Goal: Find specific page/section: Find specific page/section

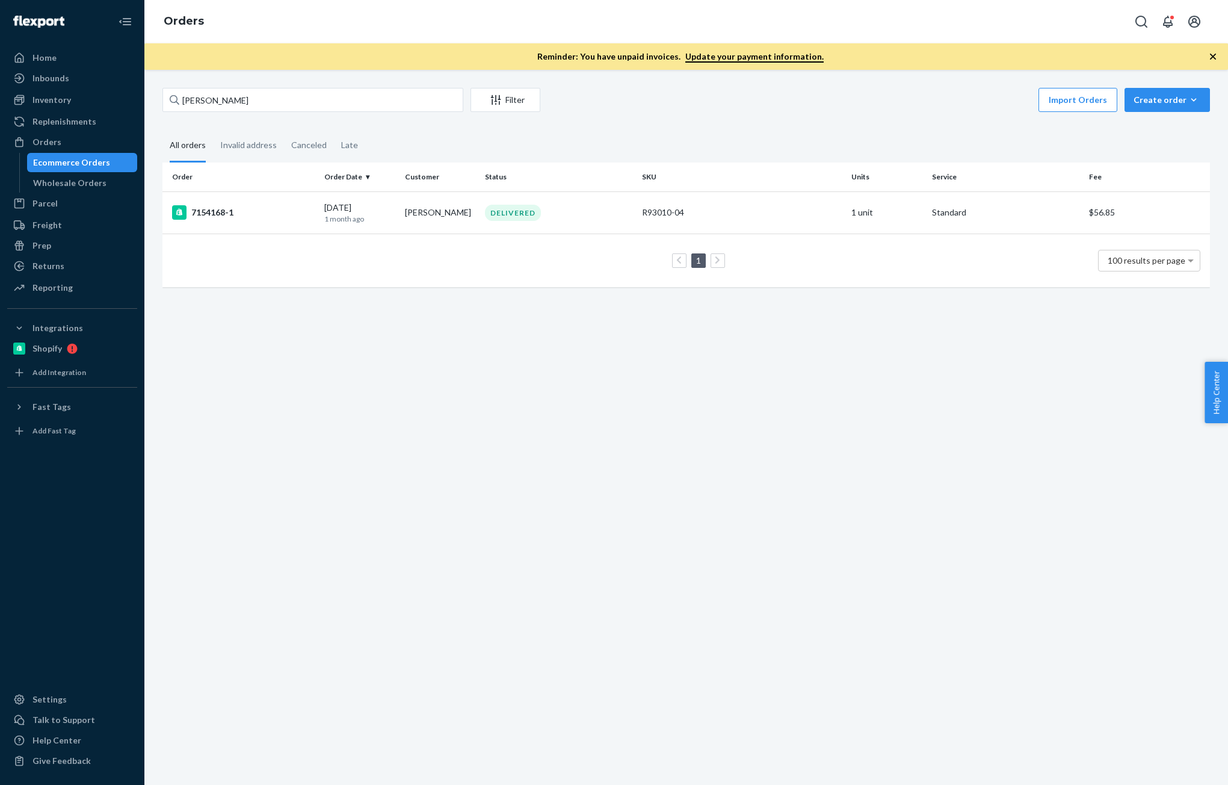
click at [246, 101] on input "[PERSON_NAME]" at bounding box center [313, 100] width 301 height 24
type input "[PERSON_NAME] [PERSON_NAME]"
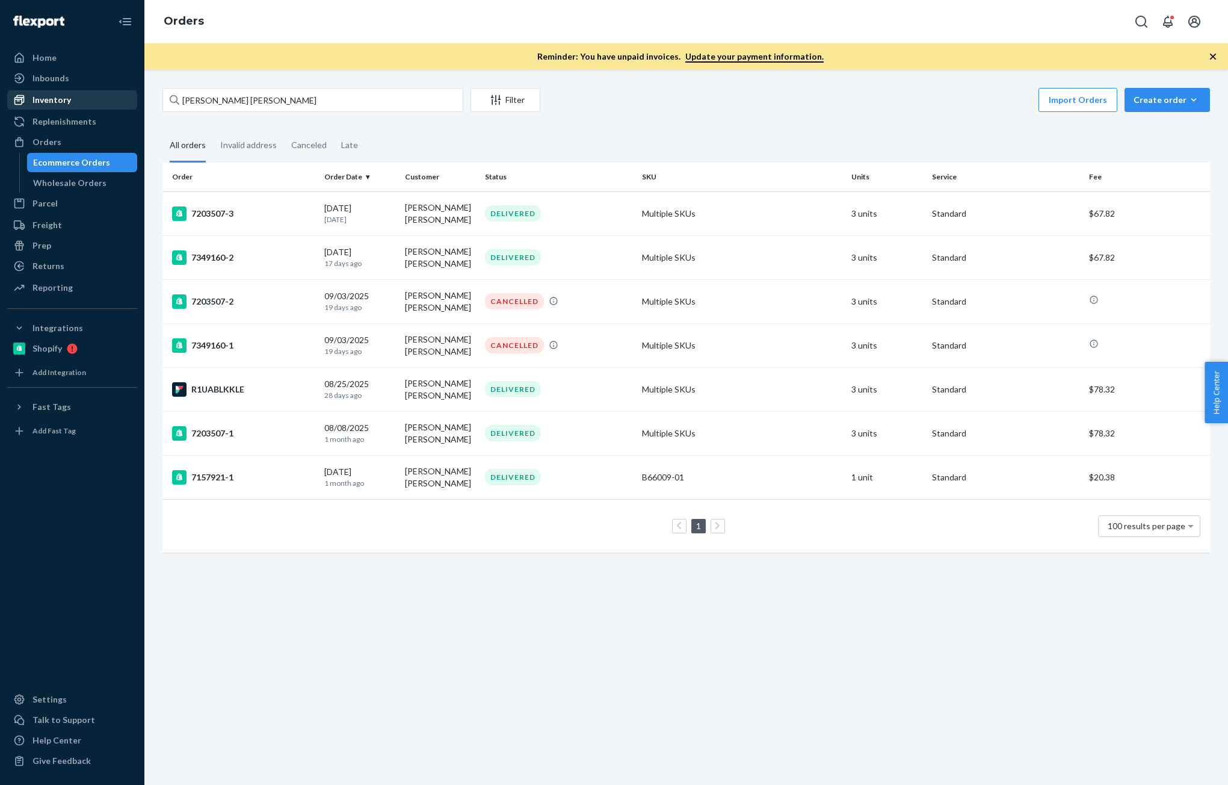
drag, startPoint x: 66, startPoint y: 106, endPoint x: 80, endPoint y: 107, distance: 14.5
click at [66, 106] on div "Inventory" at bounding box center [72, 99] width 128 height 17
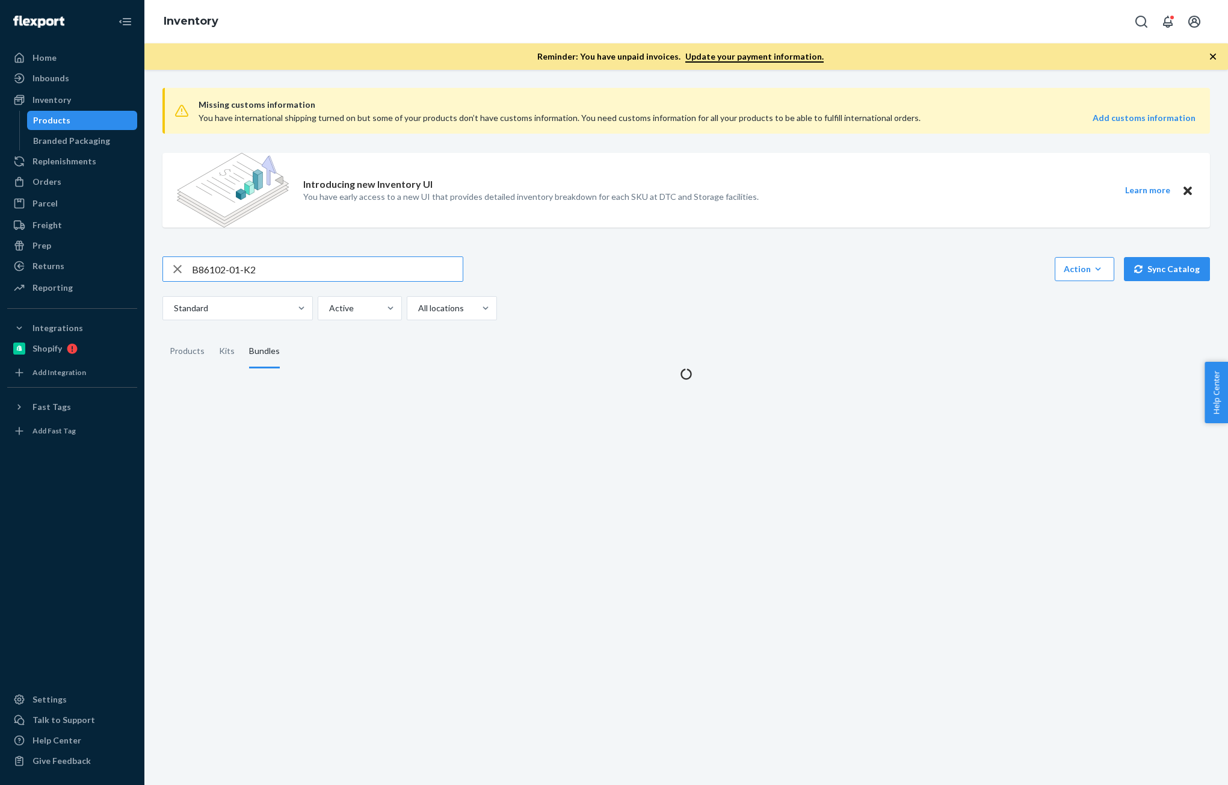
click at [286, 274] on input "B86102-01-K2" at bounding box center [327, 269] width 271 height 24
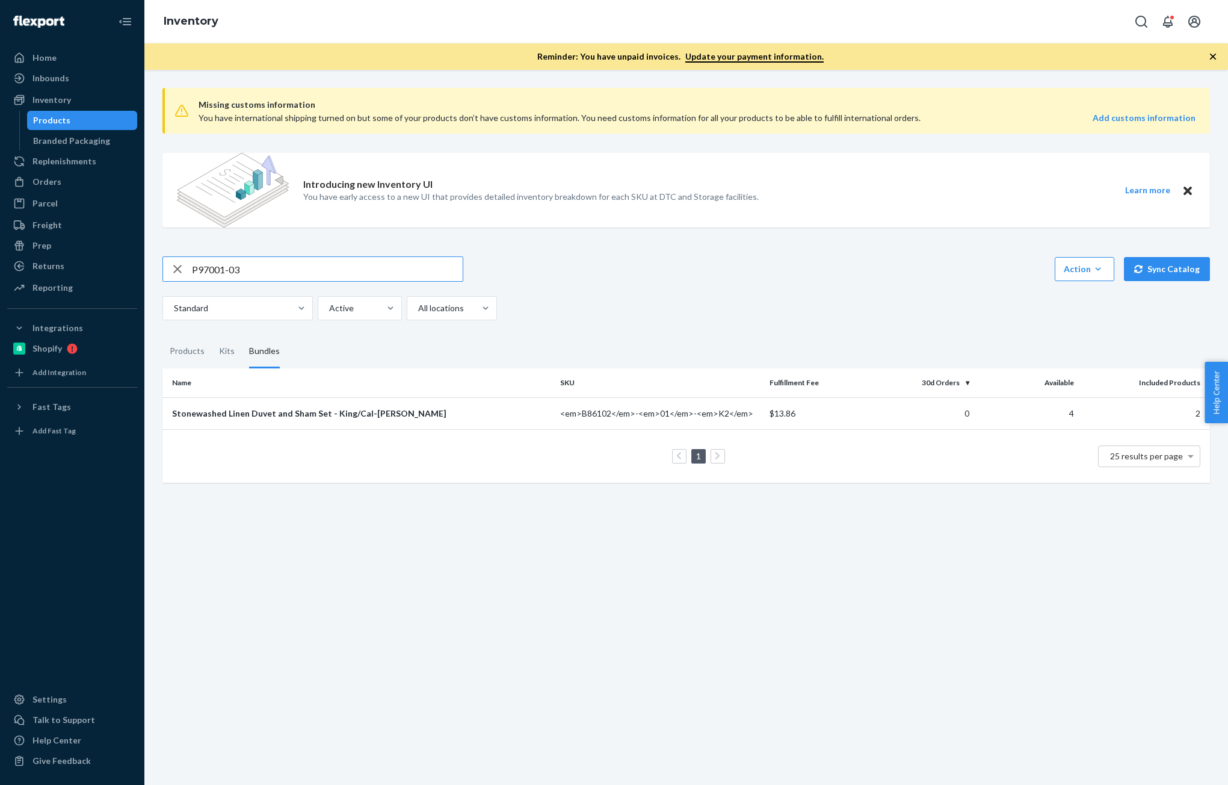
type input "P97001-03"
click at [191, 342] on div "Products" at bounding box center [187, 352] width 35 height 34
click at [163, 335] on input "Products" at bounding box center [163, 335] width 0 height 0
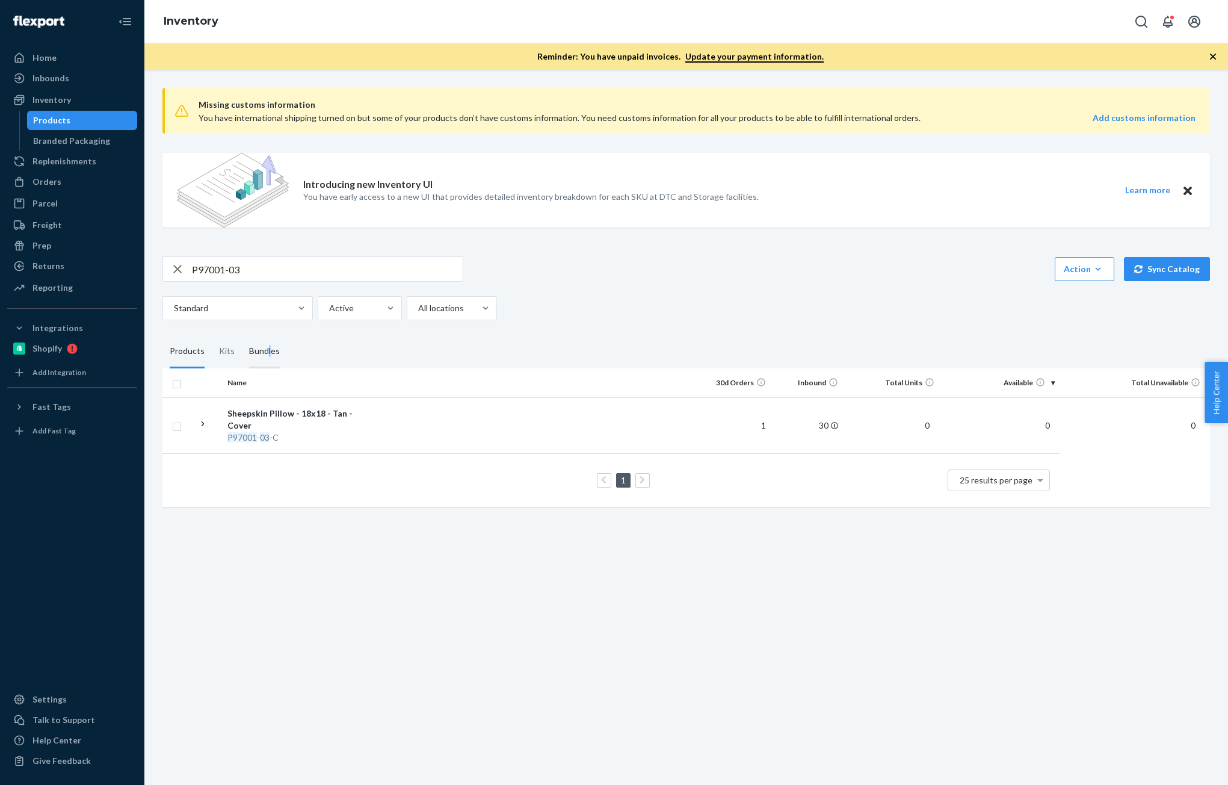
click at [267, 353] on div "Bundles" at bounding box center [264, 352] width 31 height 34
click at [253, 357] on div "Bundles" at bounding box center [264, 352] width 31 height 34
click at [242, 335] on input "Bundles" at bounding box center [242, 335] width 0 height 0
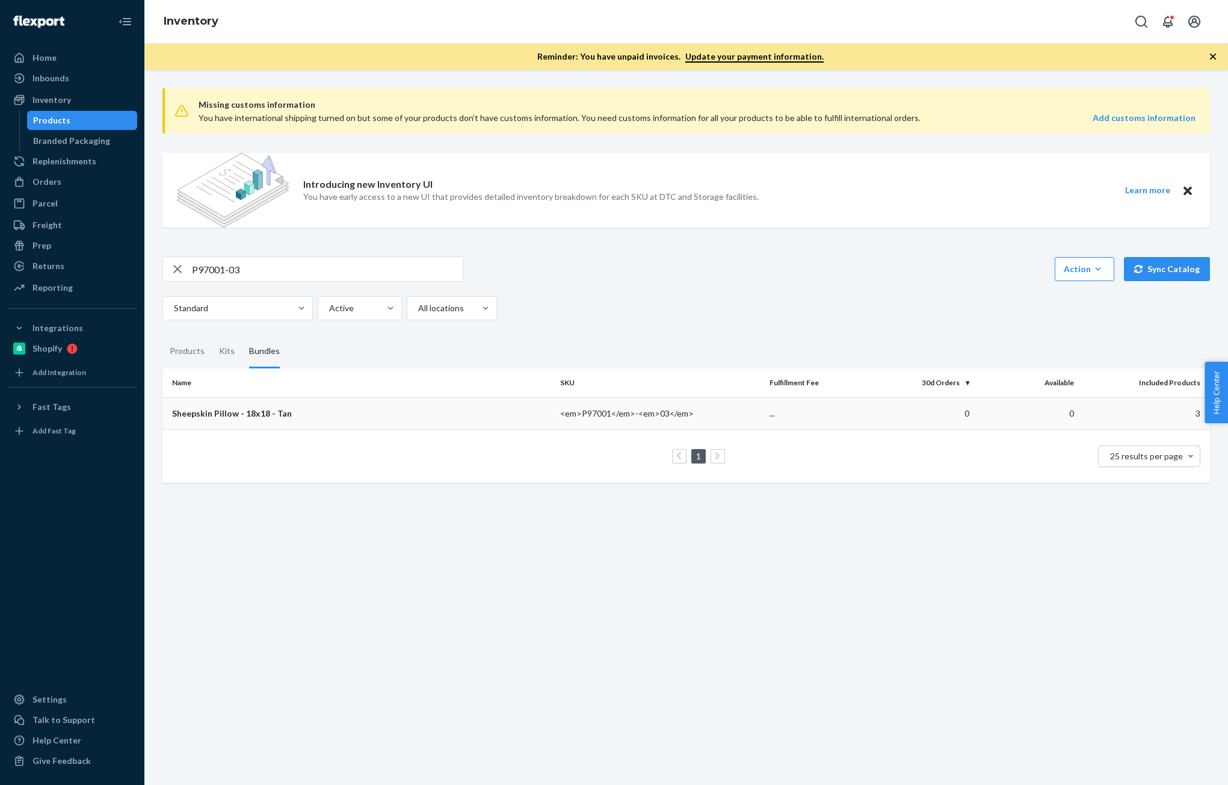
click at [267, 411] on div "Sheepskin Pillow - 18x18 - Tan" at bounding box center [361, 413] width 379 height 12
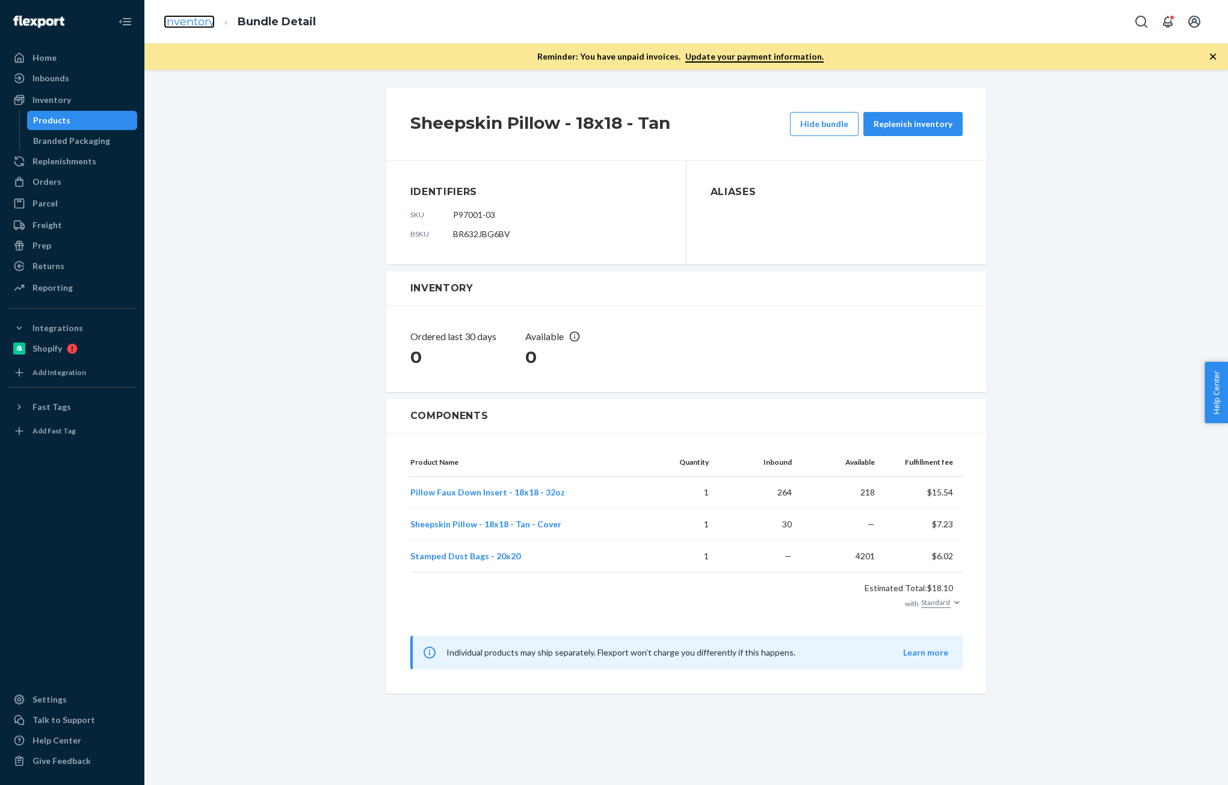
click at [200, 25] on link "Inventory" at bounding box center [189, 21] width 51 height 13
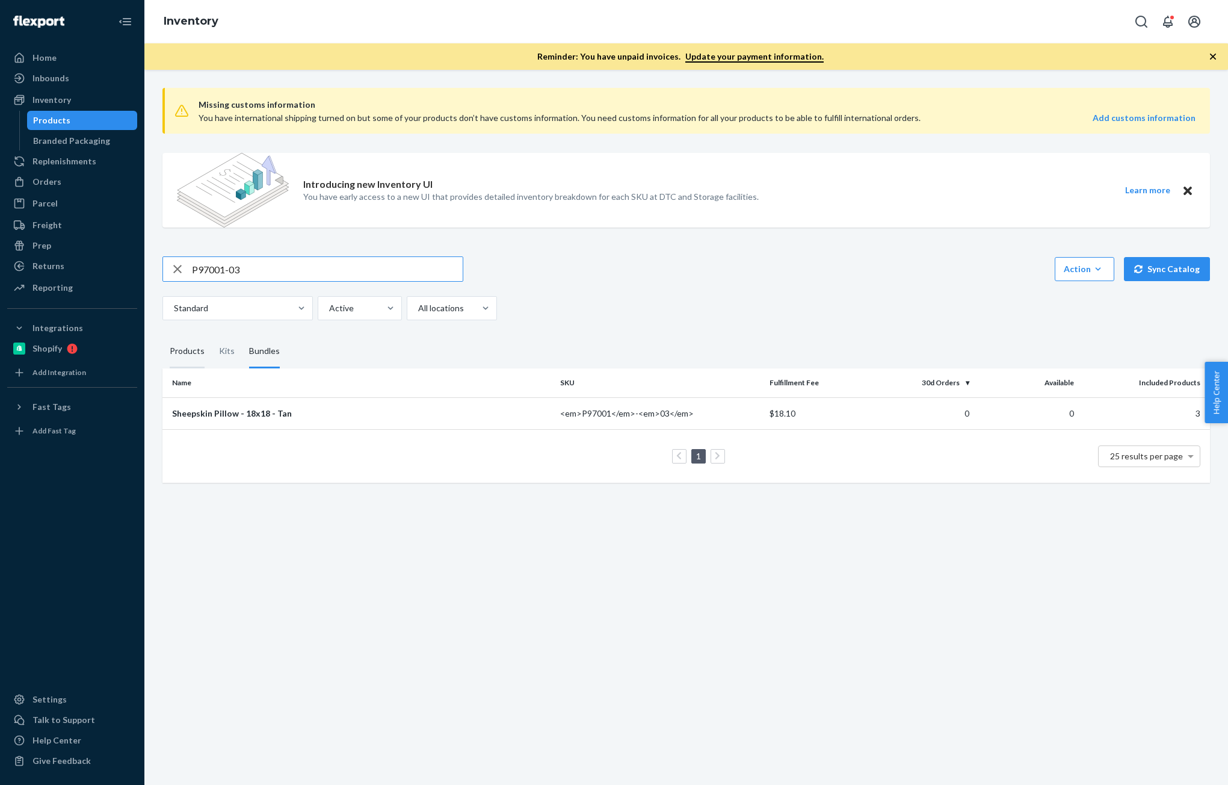
click at [184, 356] on div "Products" at bounding box center [187, 352] width 35 height 34
click at [163, 335] on input "Products" at bounding box center [163, 335] width 0 height 0
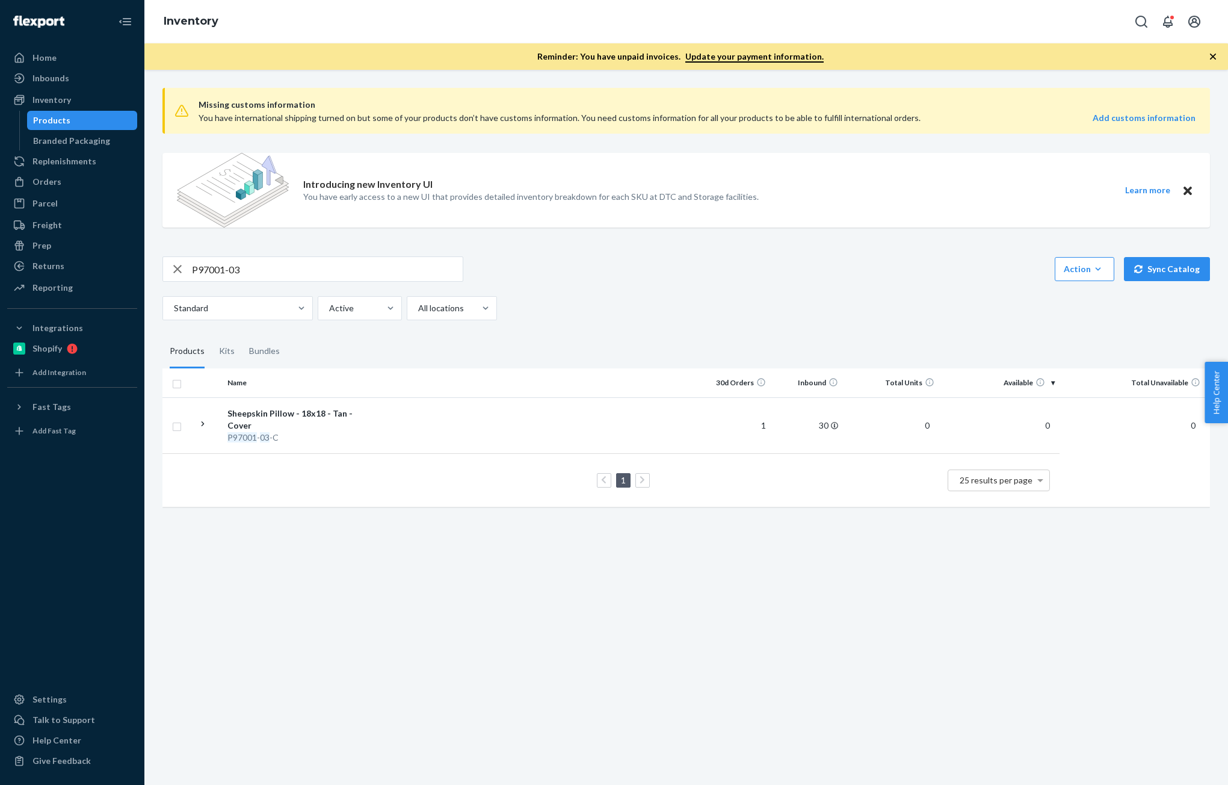
click at [433, 612] on div "Missing customs information You have international shipping turned on but some …" at bounding box center [686, 427] width 1084 height 715
click at [59, 113] on div "Products" at bounding box center [82, 120] width 108 height 17
drag, startPoint x: 57, startPoint y: 184, endPoint x: 146, endPoint y: 178, distance: 88.7
click at [57, 184] on div "Orders" at bounding box center [47, 182] width 29 height 12
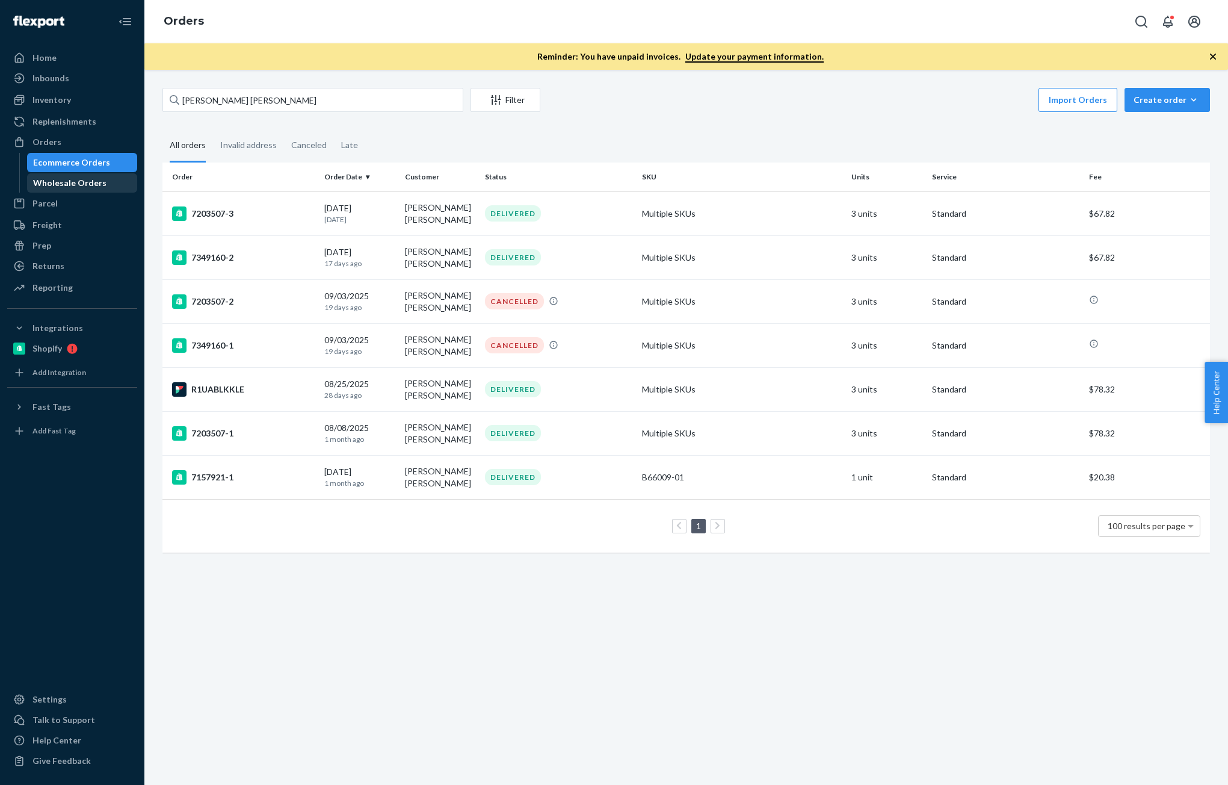
click at [81, 179] on div "Wholesale Orders" at bounding box center [69, 183] width 73 height 12
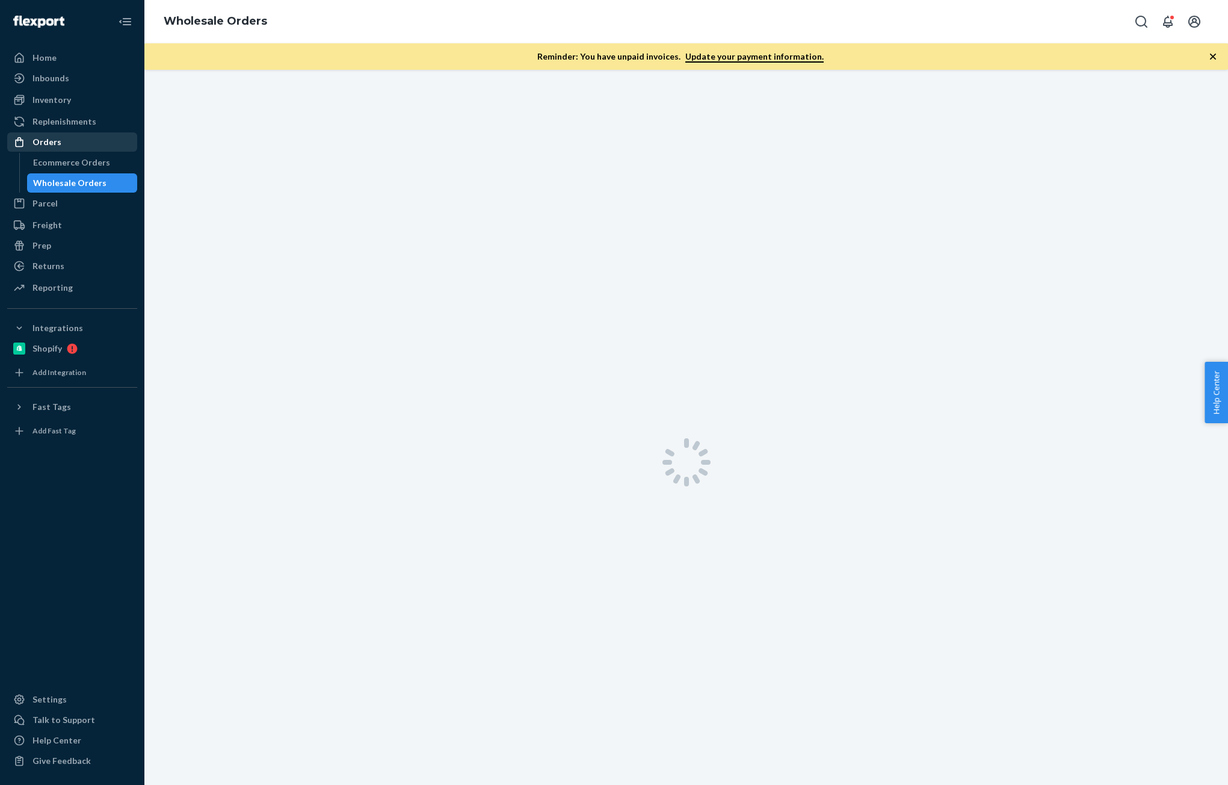
click at [53, 138] on div "Orders" at bounding box center [47, 142] width 29 height 12
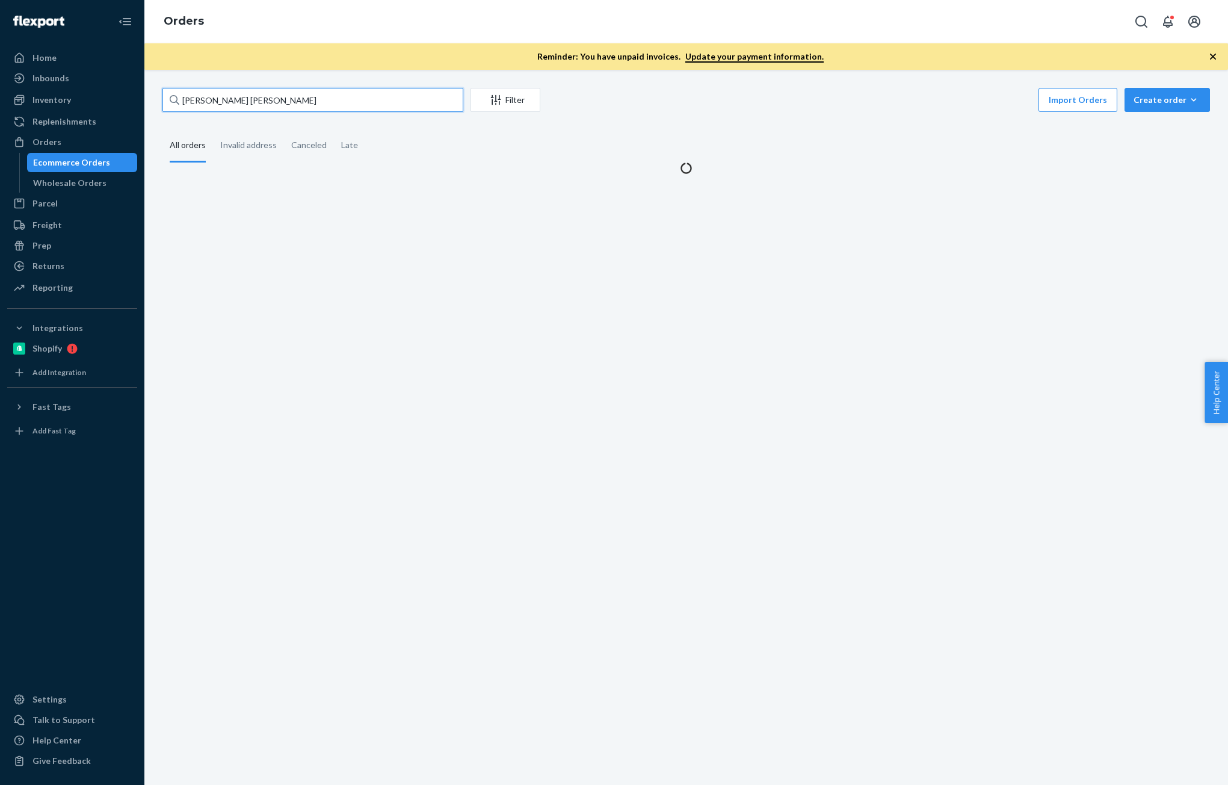
click at [291, 93] on input "[PERSON_NAME] [PERSON_NAME]" at bounding box center [313, 100] width 301 height 24
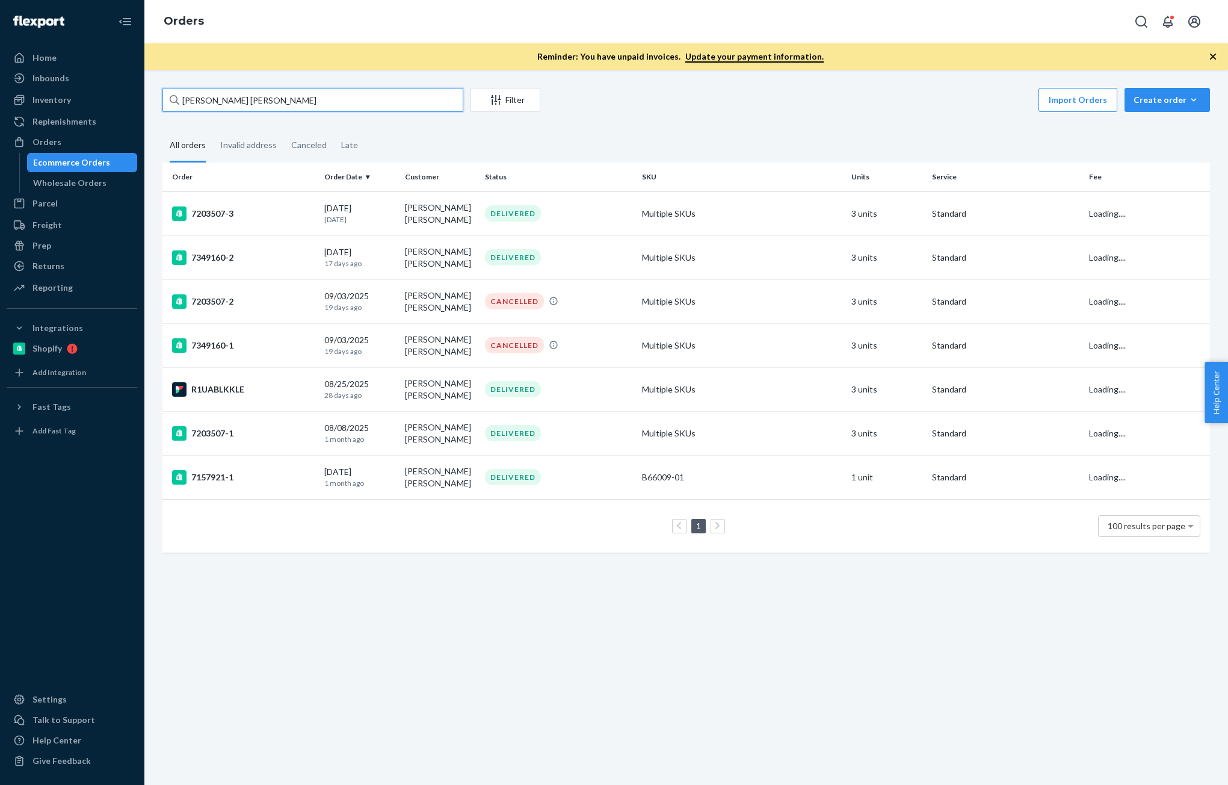
paste input "[PERSON_NAME]"
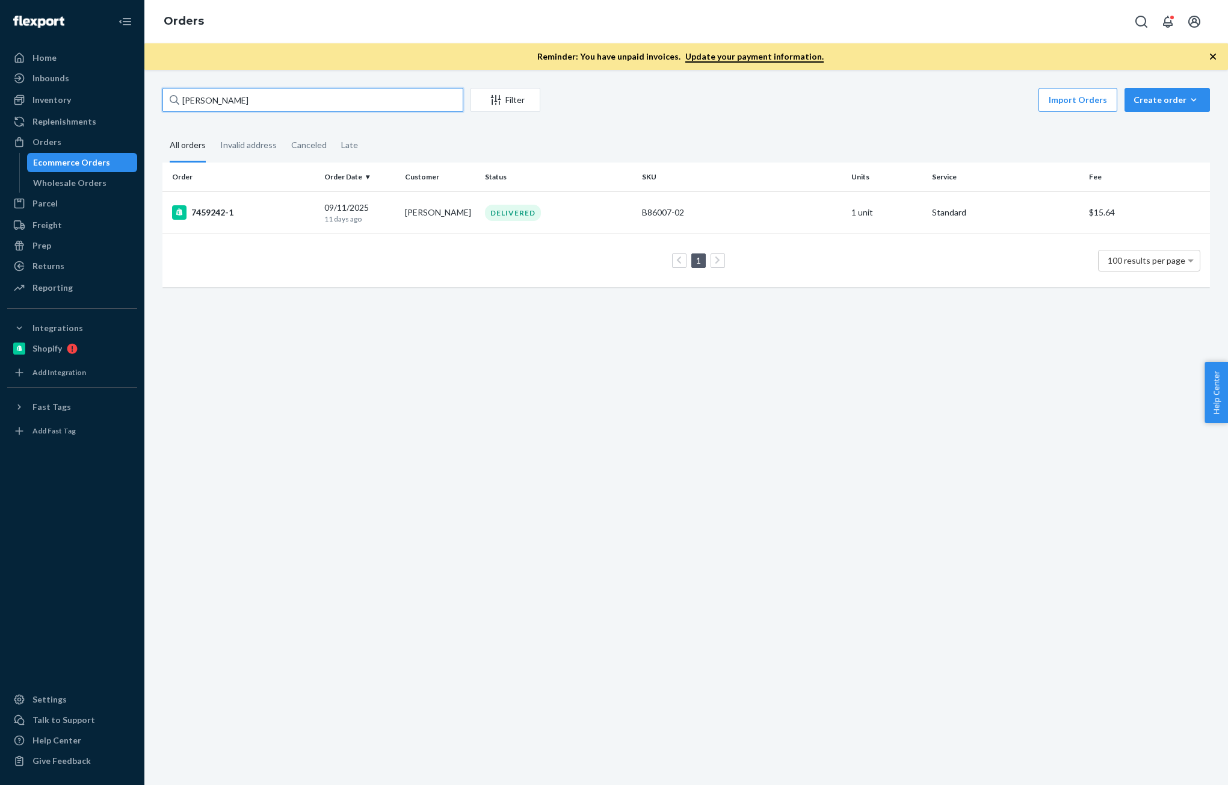
type input "[PERSON_NAME]"
click at [55, 105] on div "Inventory" at bounding box center [52, 100] width 39 height 12
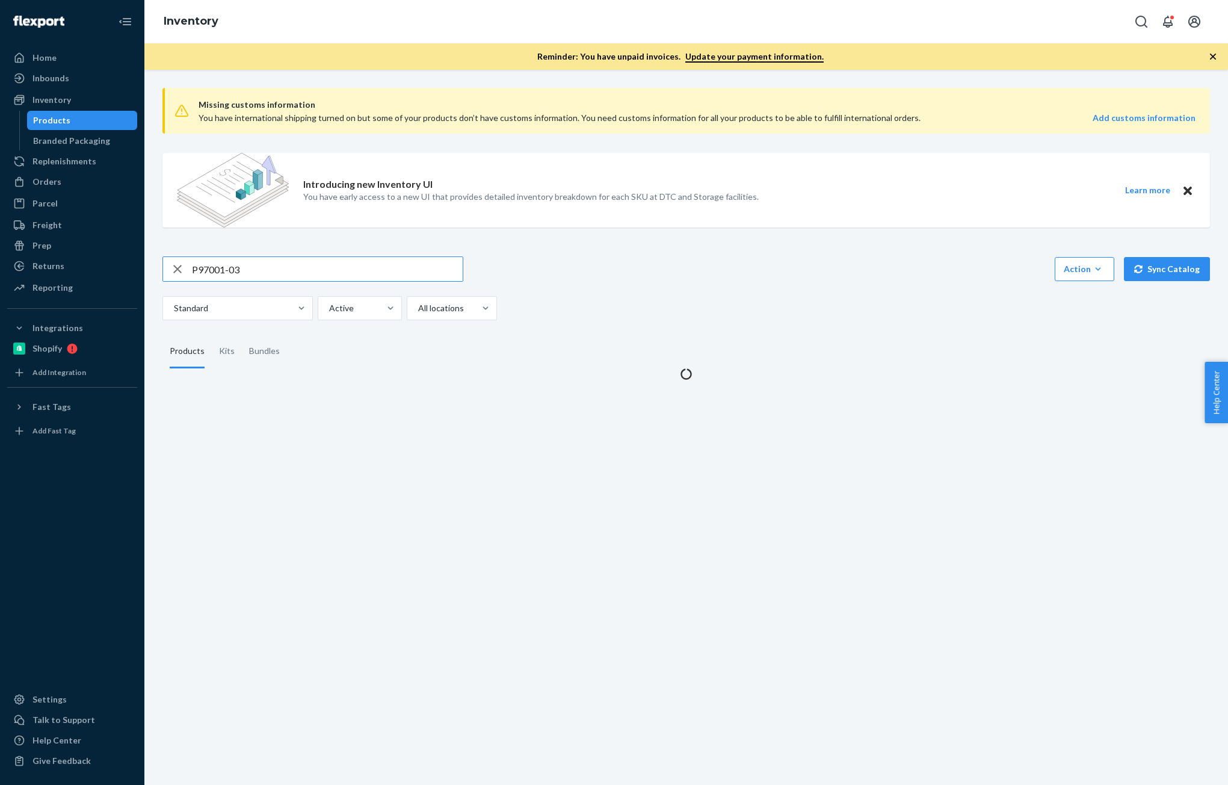
click at [326, 284] on div "P97001-03 Action Create product Create kit or bundle Bulk create products Bulk …" at bounding box center [687, 288] width 1048 height 64
click at [319, 265] on input "P97001-03" at bounding box center [327, 269] width 271 height 24
paste input "D121001-04-S02"
type input "D121001-04-S02"
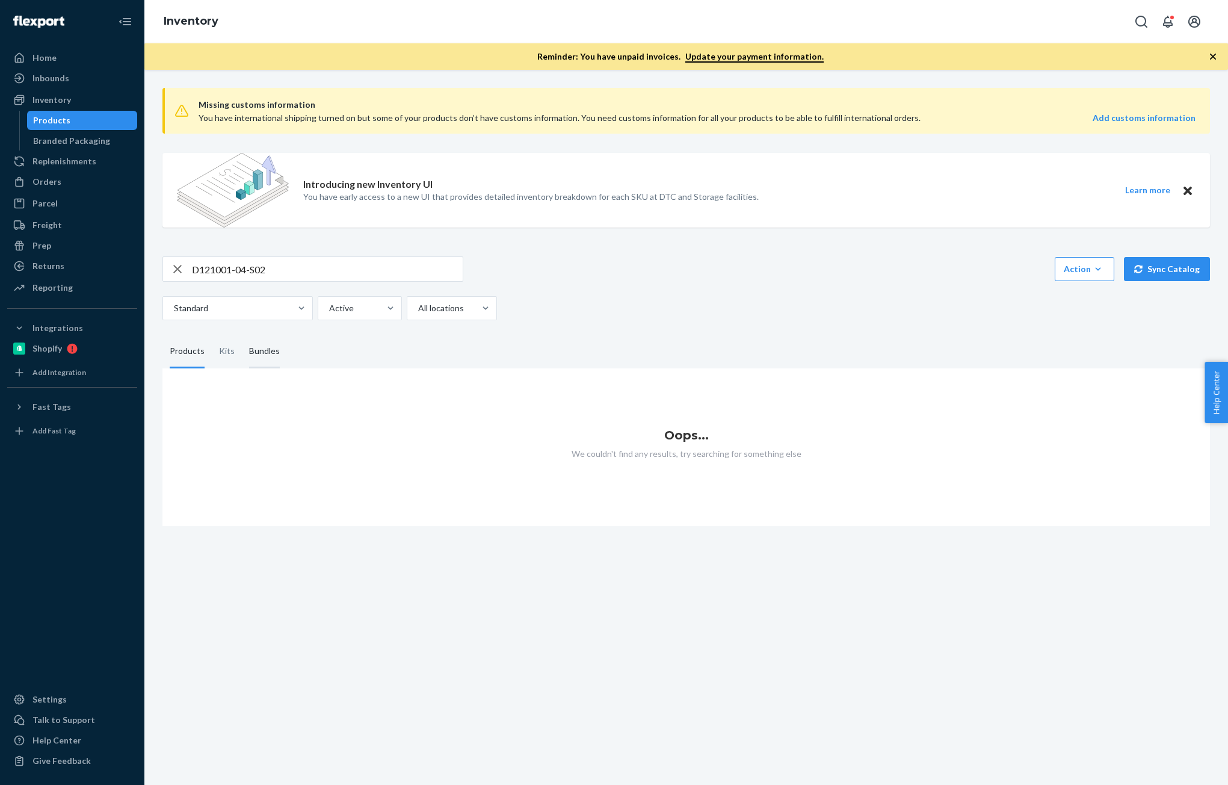
click at [249, 347] on div "Bundles" at bounding box center [264, 352] width 31 height 34
click at [242, 335] on input "Bundles" at bounding box center [242, 335] width 0 height 0
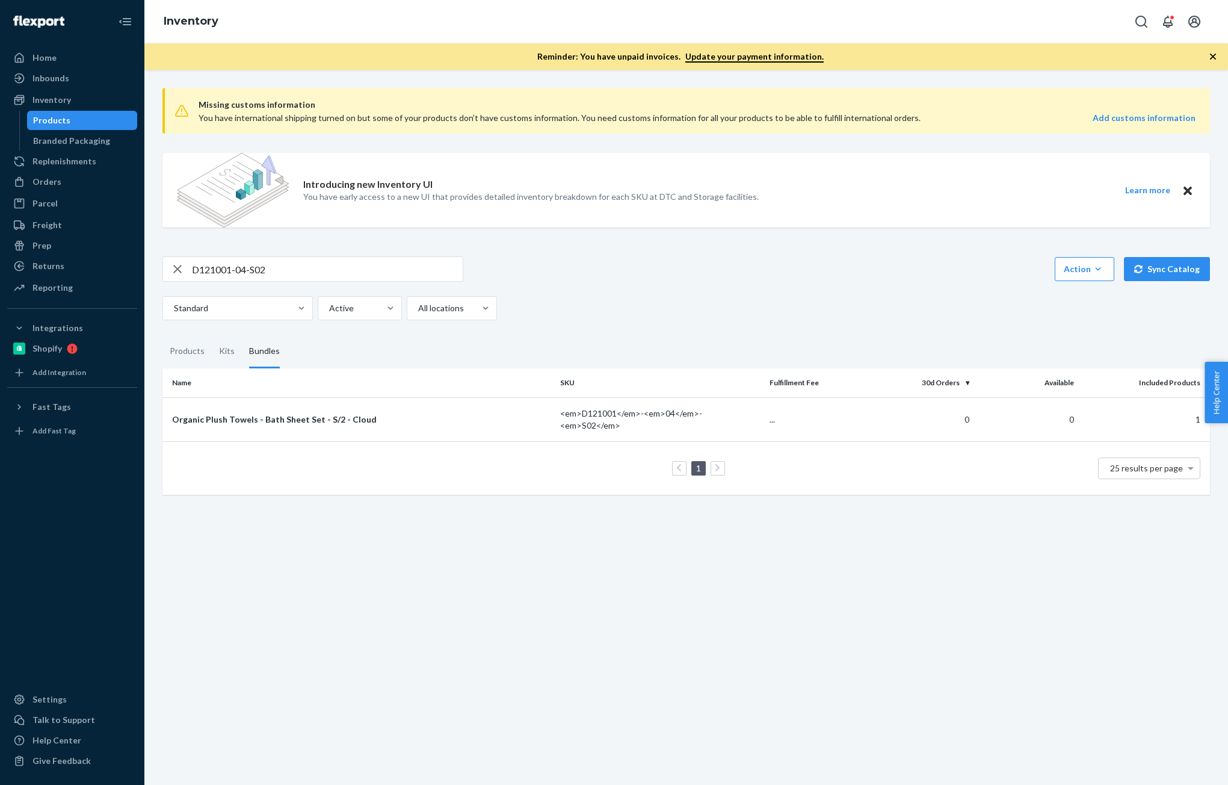
click at [885, 432] on td "0" at bounding box center [922, 419] width 105 height 44
